Goal: Task Accomplishment & Management: Manage account settings

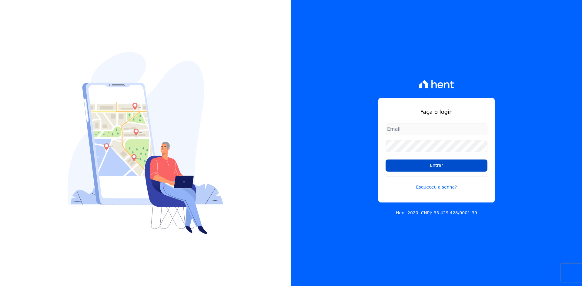
type input "contasareceber@deveck.com.br"
drag, startPoint x: 436, startPoint y: 165, endPoint x: 429, endPoint y: 164, distance: 6.9
click at [435, 165] on input "Entrar" at bounding box center [436, 166] width 102 height 12
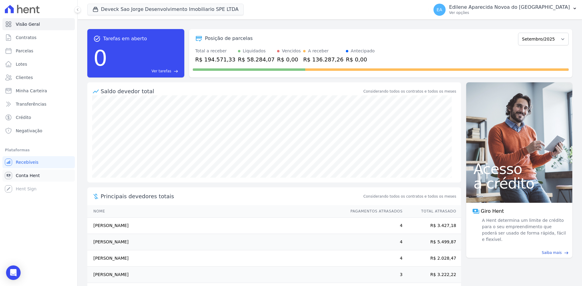
click at [33, 174] on span "Conta Hent" at bounding box center [28, 176] width 24 height 6
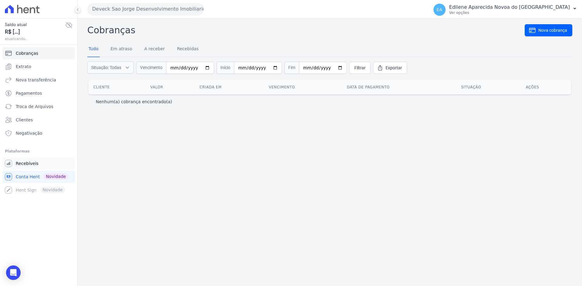
click at [30, 163] on span "Recebíveis" at bounding box center [27, 164] width 23 height 6
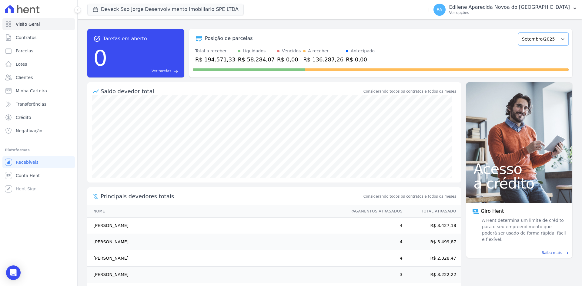
click at [557, 39] on select "Outubro/2024 Novembro/2024 Dezembro/2024 Janeiro/2025 Fevereiro/2025 Março/2025…" at bounding box center [543, 39] width 51 height 13
select select "08/2025"
click at [518, 33] on select "Outubro/2024 Novembro/2024 Dezembro/2024 Janeiro/2025 Fevereiro/2025 Março/2025…" at bounding box center [543, 39] width 51 height 13
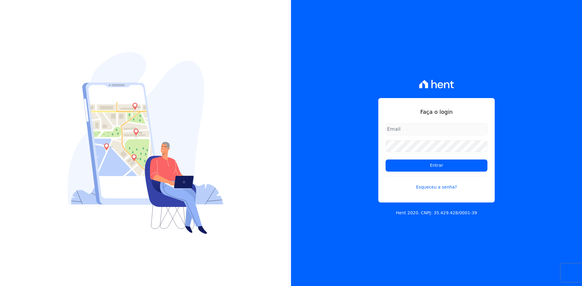
click at [541, 159] on div "Faça o login Entrar Esqueceu a senha? Hent 2020. CNPJ: 35.429.428/0001-39" at bounding box center [436, 143] width 291 height 286
click at [426, 132] on input "email" at bounding box center [436, 129] width 102 height 12
type input "contasareceber@deveck.com.br"
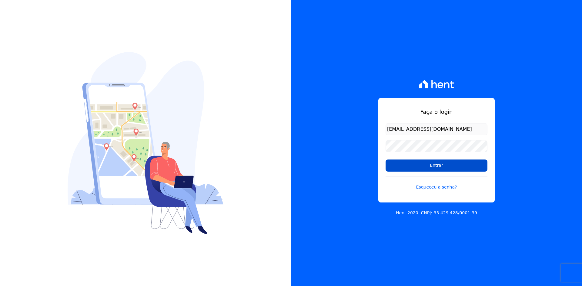
click at [428, 167] on input "Entrar" at bounding box center [436, 166] width 102 height 12
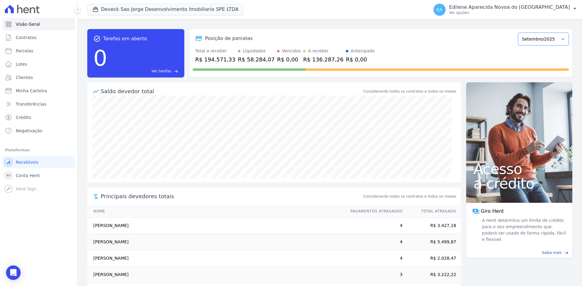
click at [557, 40] on select "Outubro/2024 Novembro/2024 Dezembro/2024 Janeiro/2025 Fevereiro/2025 Março/2025…" at bounding box center [543, 39] width 51 height 13
select select "08/2025"
click at [518, 33] on select "Outubro/2024 Novembro/2024 Dezembro/2024 Janeiro/2025 Fevereiro/2025 Março/2025…" at bounding box center [543, 39] width 51 height 13
click at [41, 88] on span "Minha Carteira" at bounding box center [31, 91] width 31 height 6
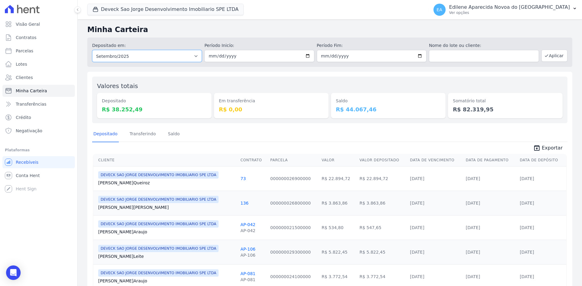
click at [195, 55] on select "Todos os meses Outubro/2024 Novembro/2024 Dezembro/2024 Janeiro/2025 Fevereiro/…" at bounding box center [147, 56] width 110 height 12
select select "08/2025"
click at [92, 50] on select "Todos os meses Outubro/2024 Novembro/2024 Dezembro/2024 Janeiro/2025 Fevereiro/…" at bounding box center [147, 56] width 110 height 12
click at [556, 55] on button "Aplicar" at bounding box center [554, 56] width 26 height 12
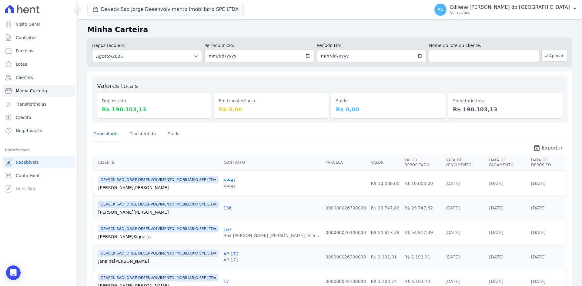
click at [546, 148] on span "Exportar" at bounding box center [551, 148] width 21 height 7
